Goal: Task Accomplishment & Management: Use online tool/utility

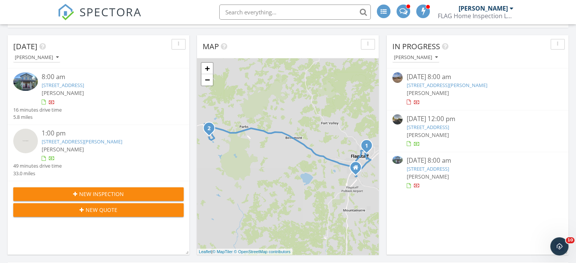
scroll to position [76, 0]
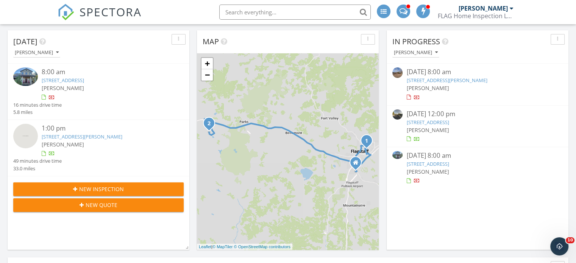
click at [448, 122] on link "5516 w Sinagua Heights Dr, Flagstaff, AZ 86004" at bounding box center [427, 122] width 42 height 7
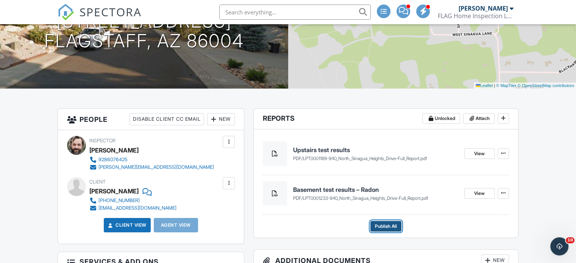
click at [393, 226] on span "Publish All" at bounding box center [386, 227] width 22 height 8
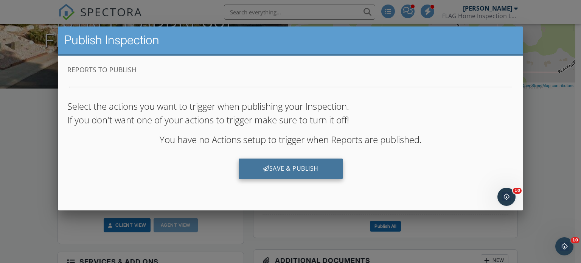
click at [319, 174] on div "Save & Publish" at bounding box center [290, 168] width 104 height 20
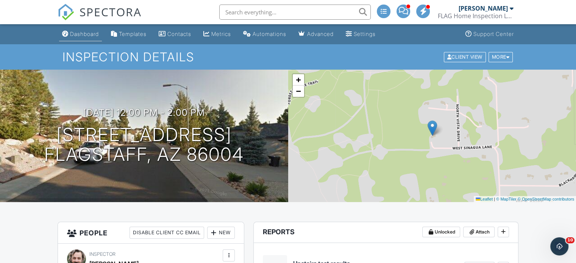
click at [86, 34] on div "Dashboard" at bounding box center [84, 34] width 29 height 6
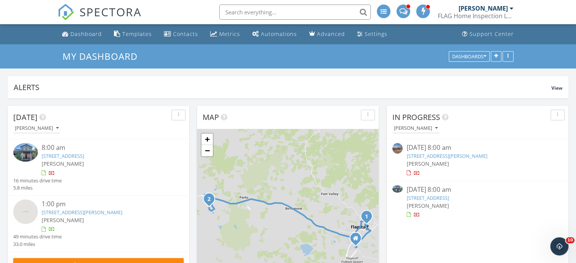
click at [454, 195] on div "09/29/25 8:00 am 990 N Pinecliff Dr, Flagstaff, AZ 86001 Jon Offner" at bounding box center [477, 202] width 142 height 34
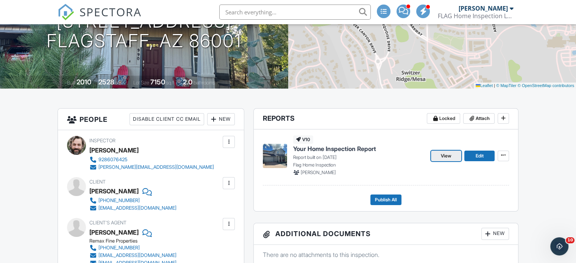
click at [450, 154] on span "View" at bounding box center [446, 156] width 11 height 8
